Goal: Task Accomplishment & Management: Complete application form

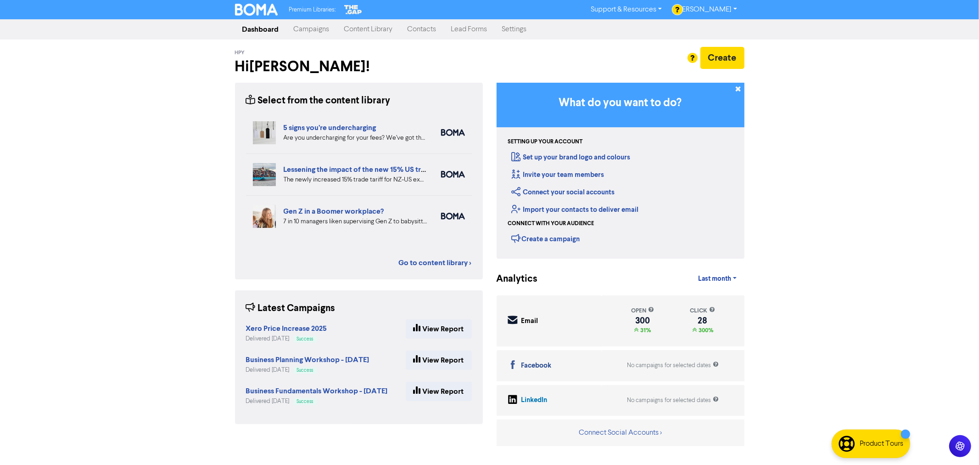
click at [422, 28] on link "Contacts" at bounding box center [422, 29] width 44 height 18
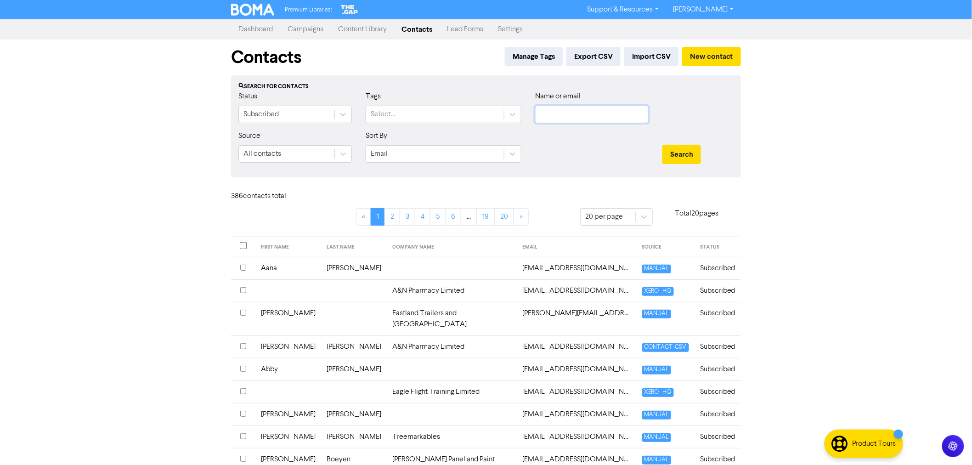
click at [566, 120] on input "text" at bounding box center [591, 114] width 113 height 17
type input "abby"
click at [662, 145] on button "Search" at bounding box center [681, 154] width 39 height 19
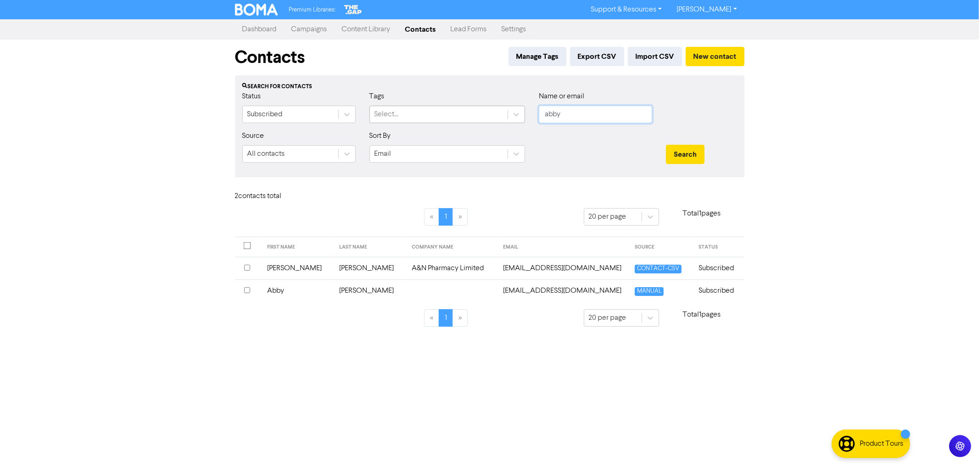
drag, startPoint x: 565, startPoint y: 114, endPoint x: 483, endPoint y: 107, distance: 81.5
click at [488, 108] on div "Status Subscribed Tags Select... Name or email abby" at bounding box center [490, 110] width 509 height 39
click at [709, 56] on button "New contact" at bounding box center [715, 56] width 59 height 19
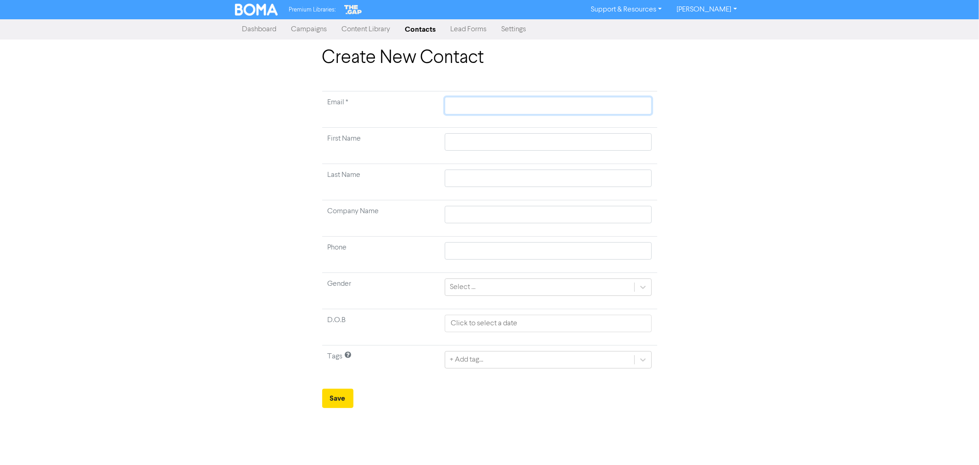
click at [489, 103] on input "text" at bounding box center [548, 105] width 207 height 17
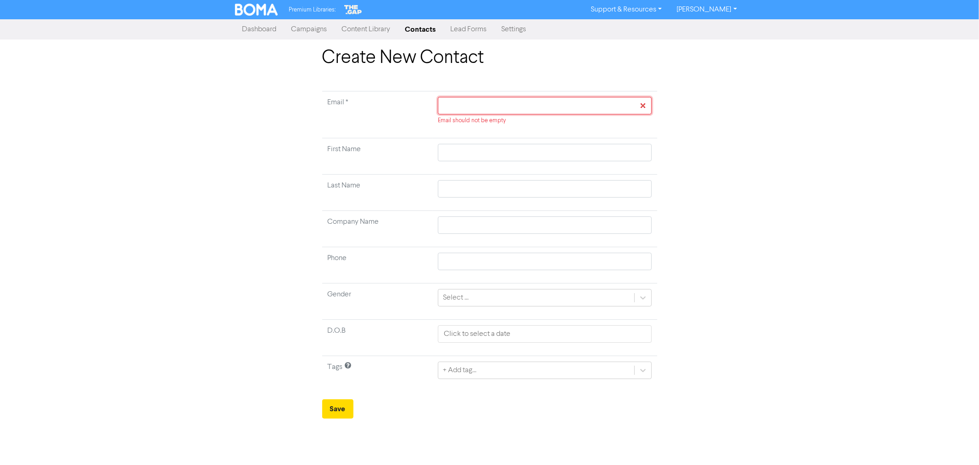
click at [460, 102] on input "text" at bounding box center [545, 105] width 214 height 17
paste input "[PERSON_NAME][EMAIL_ADDRESS][DOMAIN_NAME]"
type input "[PERSON_NAME][EMAIL_ADDRESS][DOMAIN_NAME]"
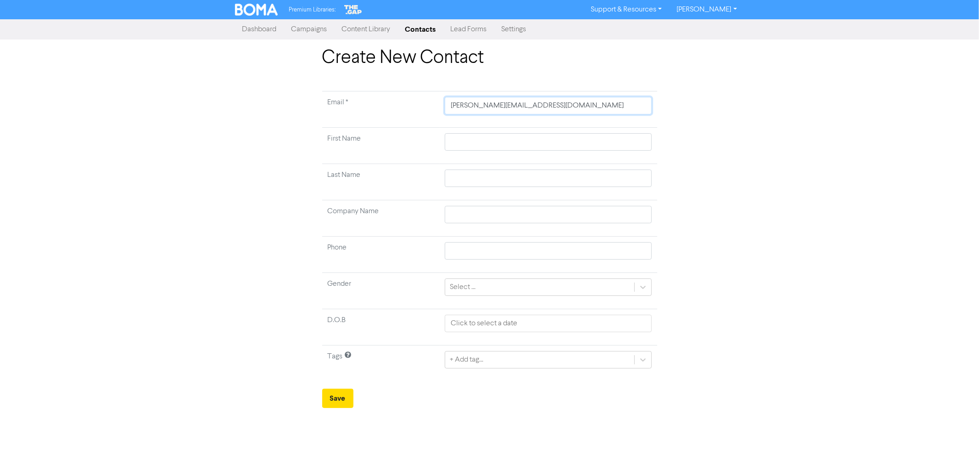
type input "[PERSON_NAME][EMAIL_ADDRESS][DOMAIN_NAME]"
click at [467, 143] on input "text" at bounding box center [548, 141] width 207 height 17
type input "A"
type input "Ad"
type input "Adr"
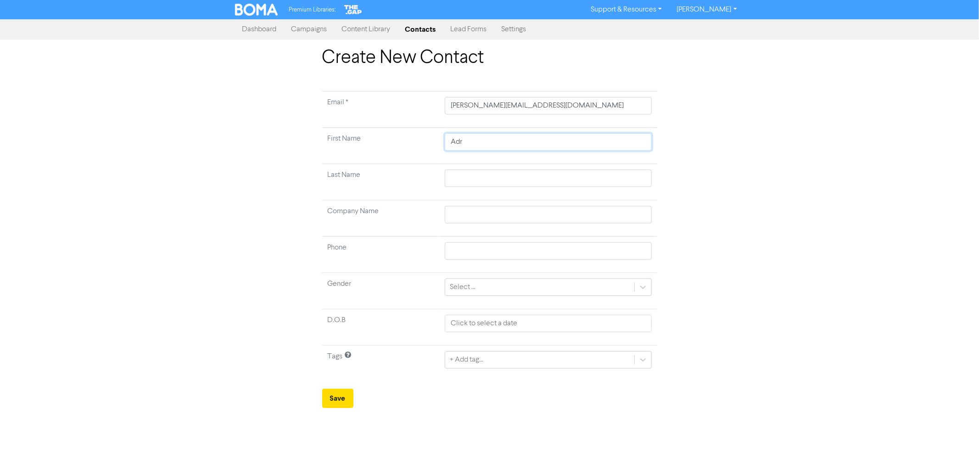
type input "Adri"
type input "Adria"
type input "[PERSON_NAME]"
type input "C"
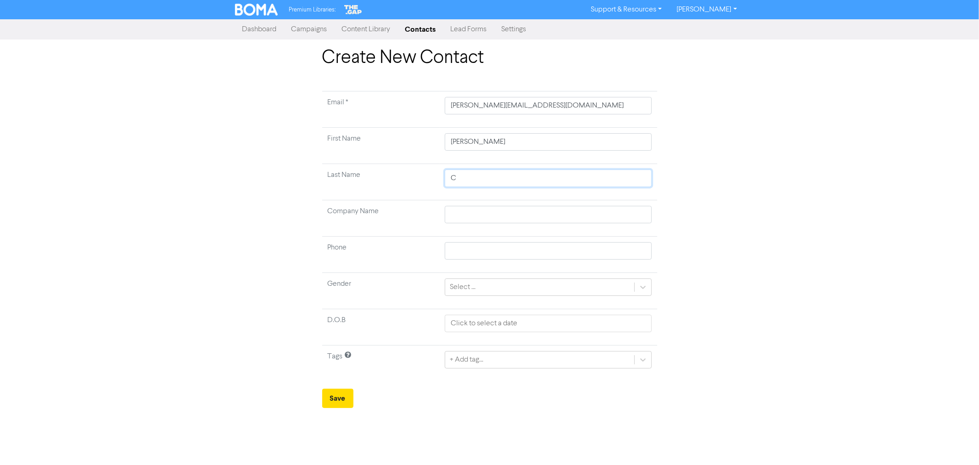
type input "Co"
type input "Col"
type input "Coll"
type input "Colli"
type input "[PERSON_NAME]"
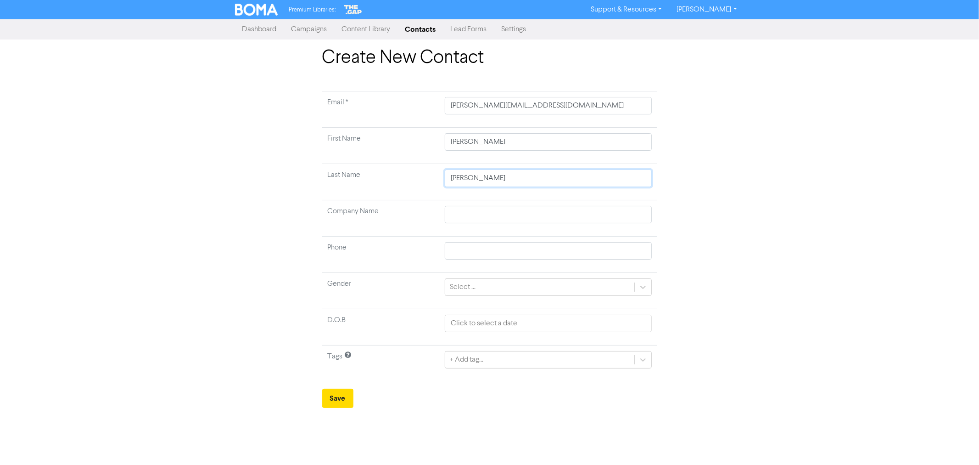
type input "[PERSON_NAME]"
type input "C"
type input "Co"
type input "Col"
type input "Coli"
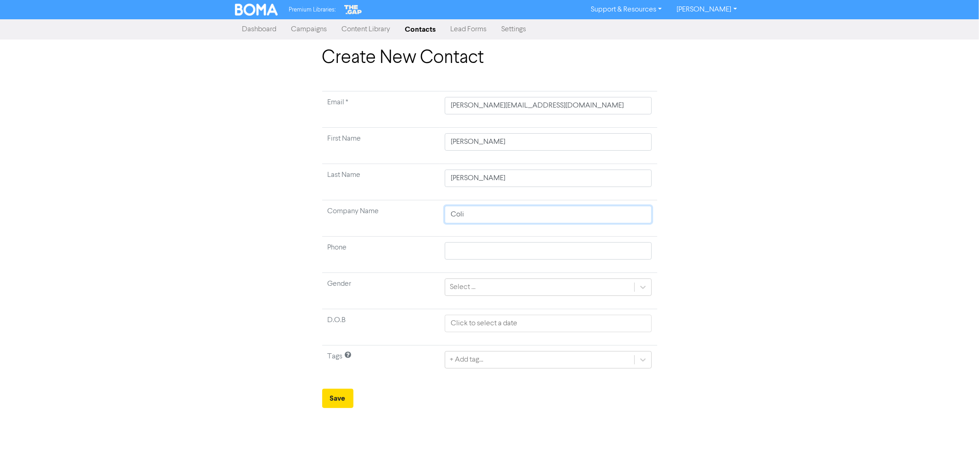
type input "Colii"
type input "Coli"
type input "Col"
type input "Coll"
type input "Colli"
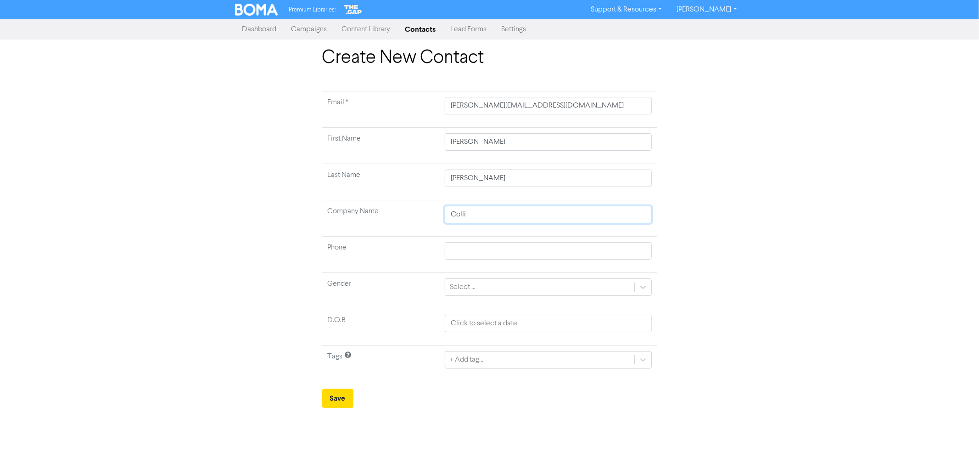
type input "Collie"
type input "[PERSON_NAME]"
type input "[PERSON_NAME] C"
type input "[PERSON_NAME]"
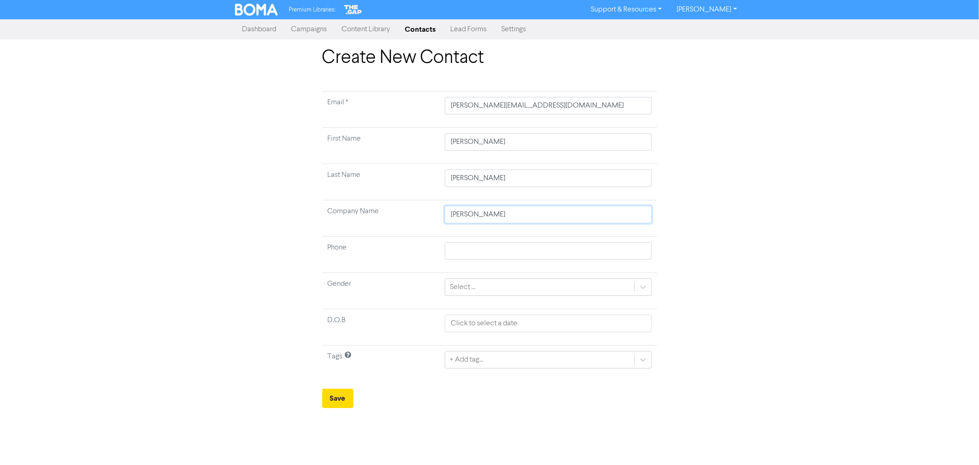
type input "[PERSON_NAME] Civ"
type input "[PERSON_NAME] Civi"
type input "[PERSON_NAME] Civil"
type input "[PERSON_NAME] Civil L"
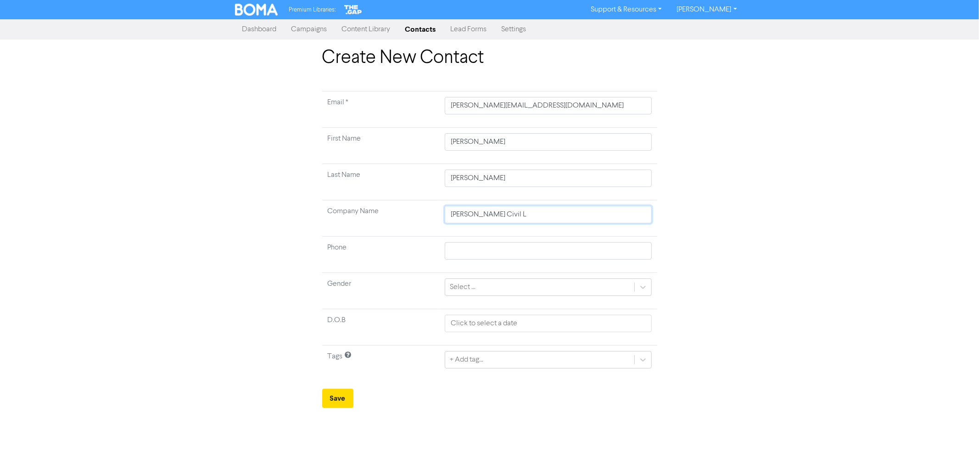
type input "[PERSON_NAME] Civil Li"
type input "[PERSON_NAME] Civil [PERSON_NAME]"
type input "[PERSON_NAME] Civil Limi"
type input "[PERSON_NAME] Civil Limit"
type input "[PERSON_NAME] Civil Limite"
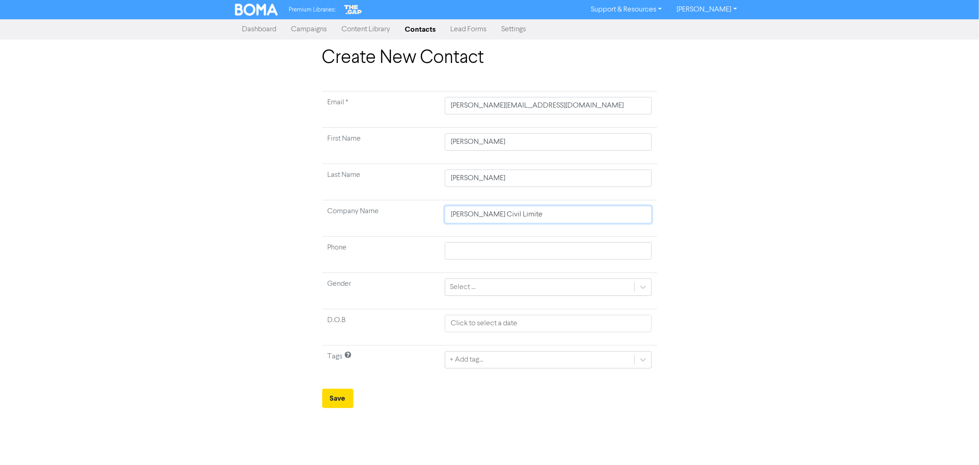
type input "[PERSON_NAME] Civil Limited"
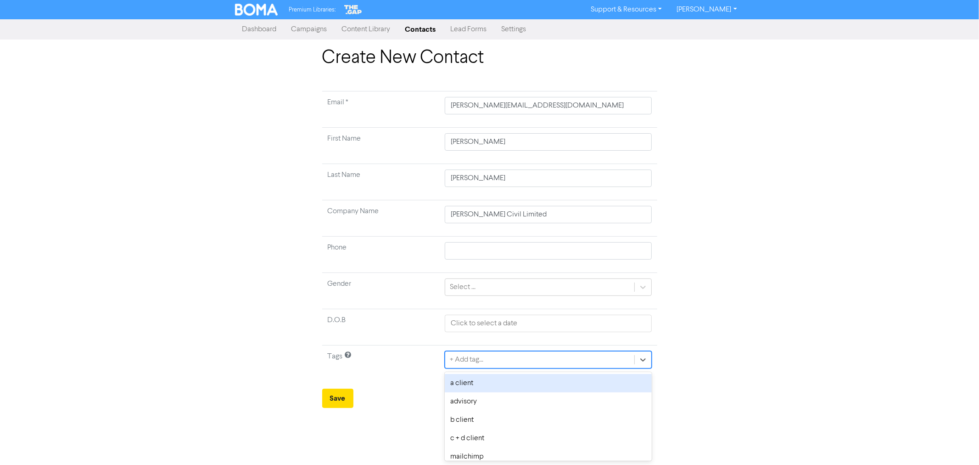
click at [598, 361] on div "+ Add tag..." at bounding box center [539, 359] width 189 height 17
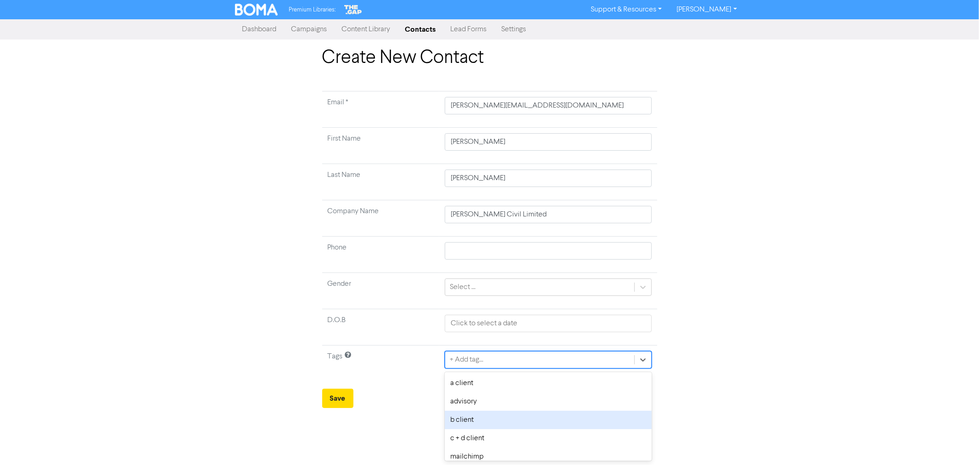
click at [485, 423] on div "b client" at bounding box center [548, 419] width 207 height 18
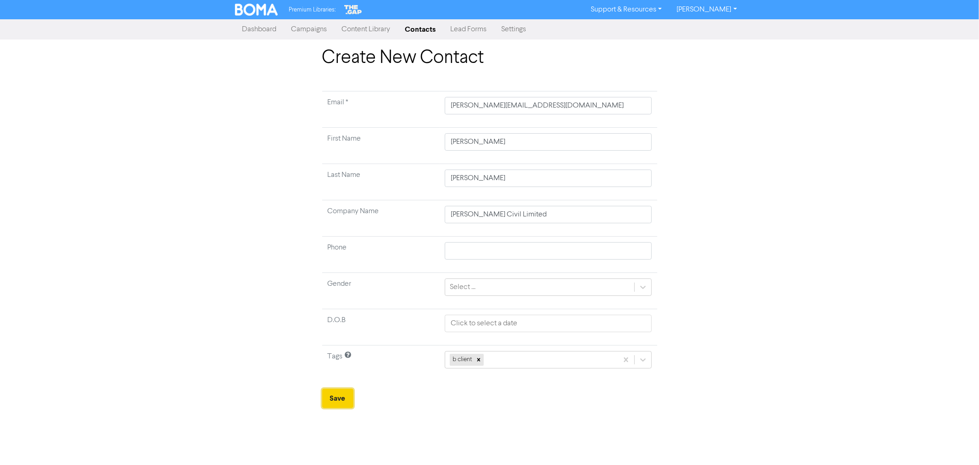
click at [342, 397] on button "Save" at bounding box center [337, 397] width 31 height 19
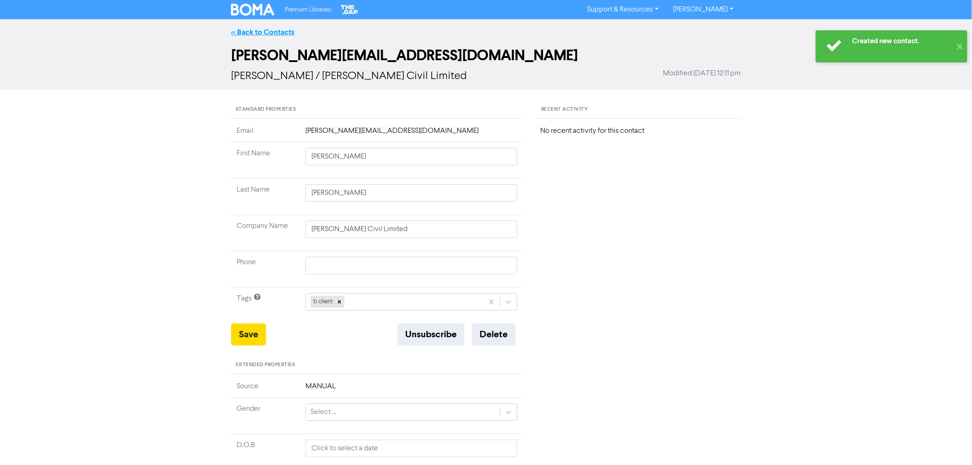
click at [270, 31] on link "<< Back to Contacts" at bounding box center [262, 32] width 63 height 9
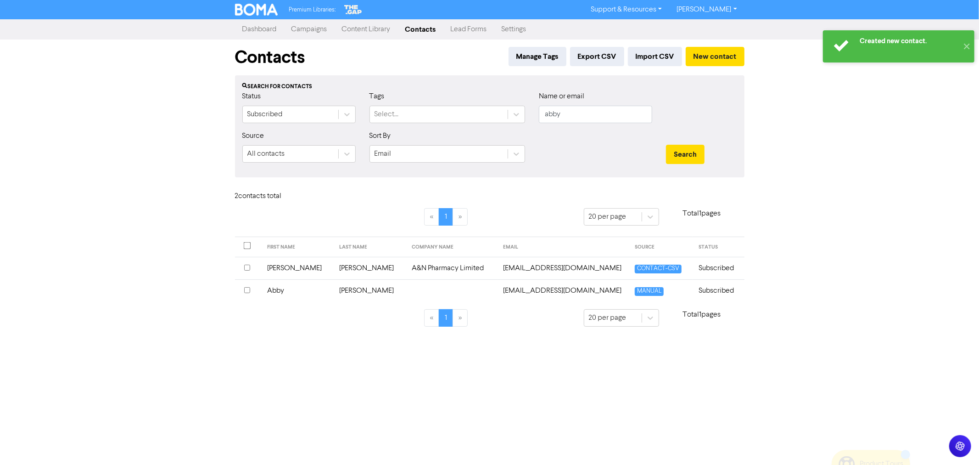
click at [286, 292] on td "Abby" at bounding box center [298, 290] width 73 height 22
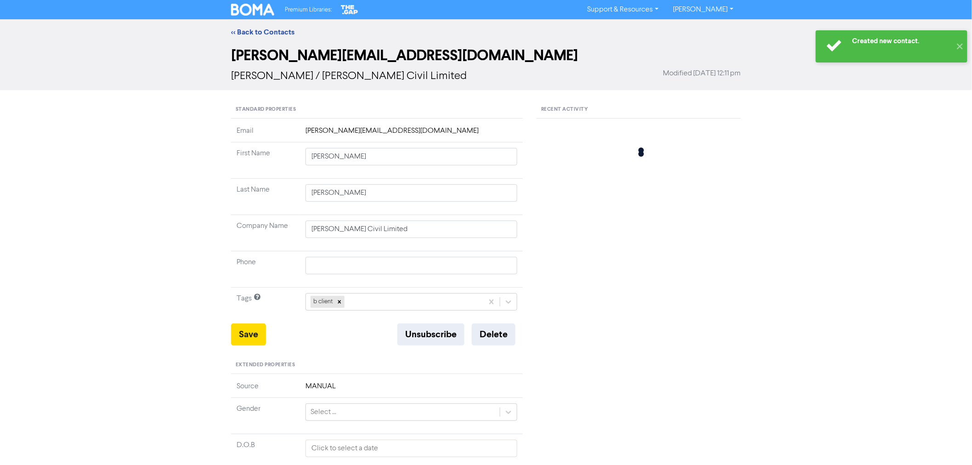
type input "Abby"
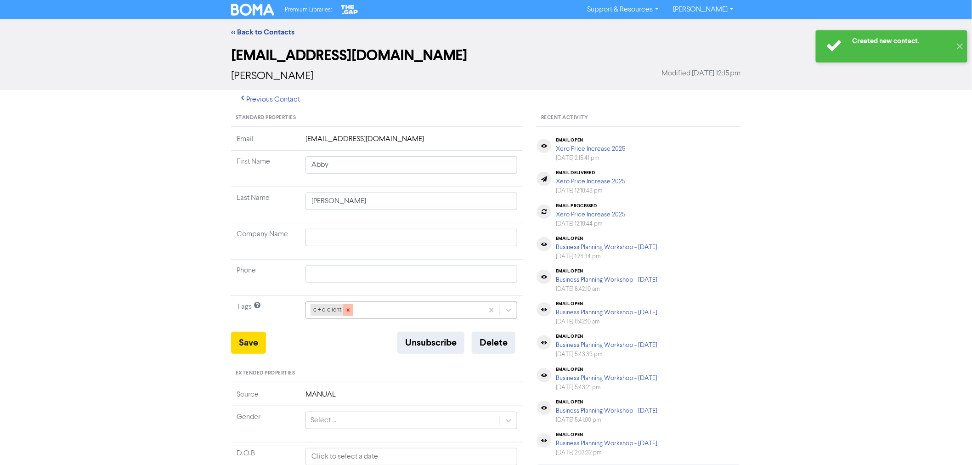
click at [349, 310] on icon at bounding box center [348, 310] width 6 height 6
click at [321, 311] on div "+ Add tag..." at bounding box center [327, 309] width 34 height 11
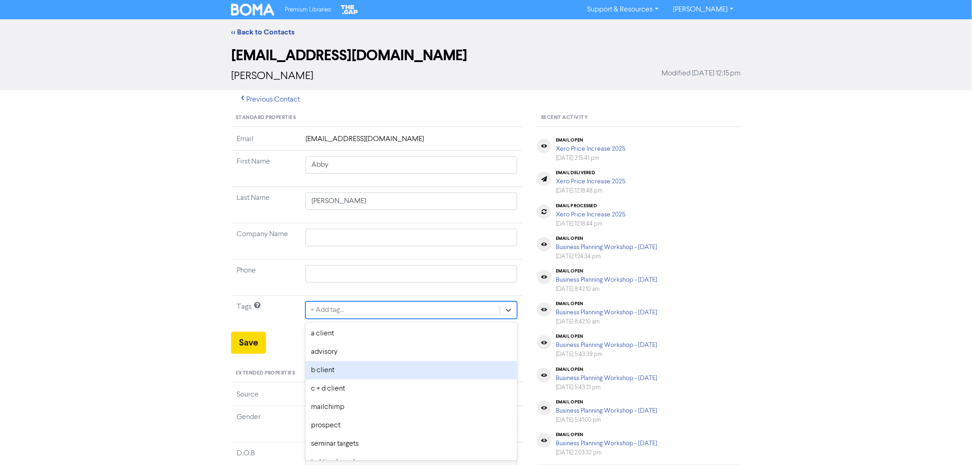
click at [325, 373] on div "b client" at bounding box center [411, 370] width 212 height 18
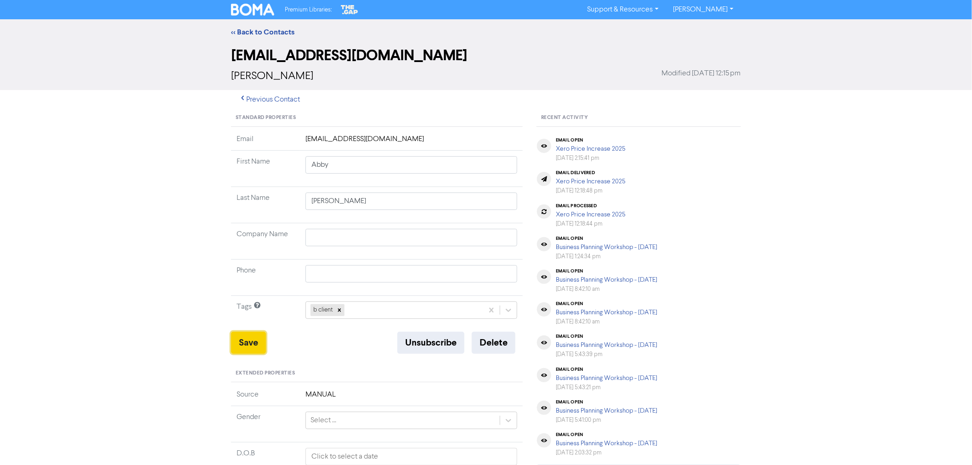
click at [259, 343] on button "Save" at bounding box center [248, 343] width 35 height 22
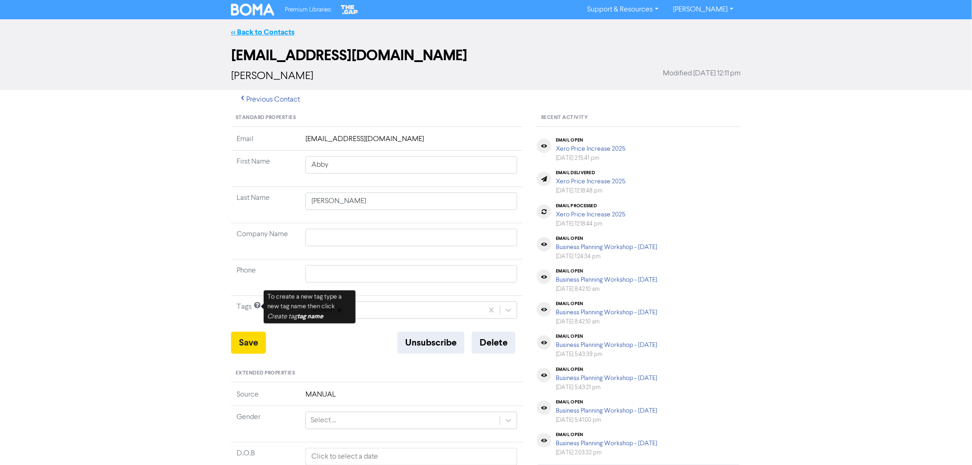
click at [262, 35] on link "<< Back to Contacts" at bounding box center [262, 32] width 63 height 9
